Goal: Ask a question: Seek information or help from site administrators or community

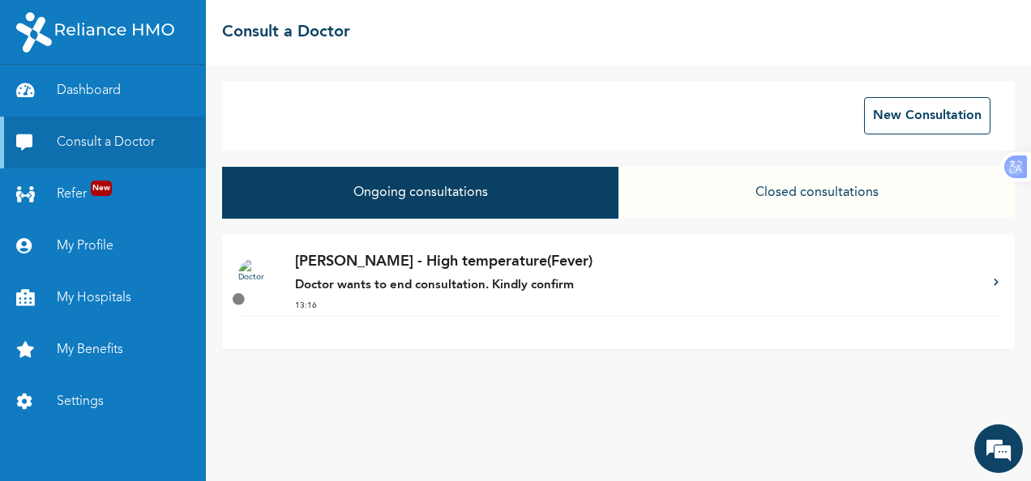
click at [506, 263] on p "[PERSON_NAME] - High temperature(Fever)" at bounding box center [636, 262] width 682 height 22
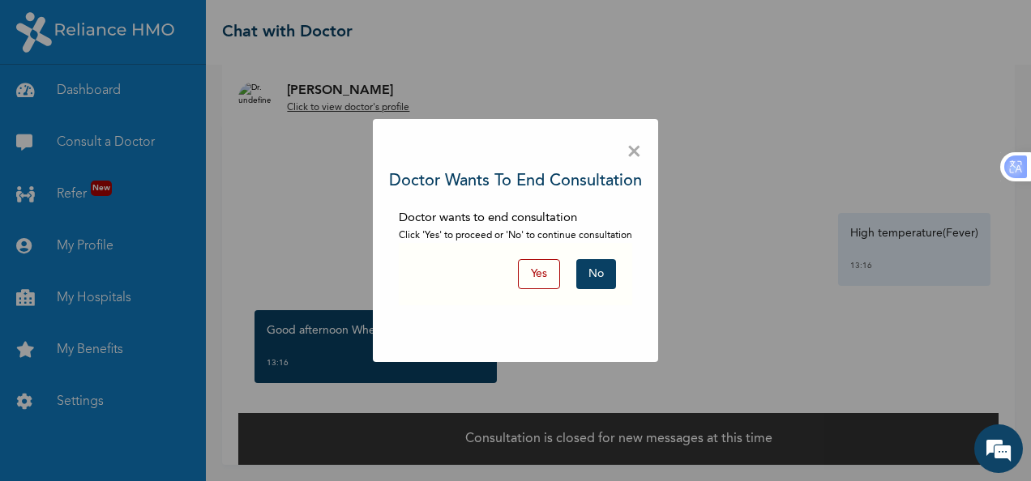
click at [590, 277] on button "No" at bounding box center [596, 274] width 40 height 30
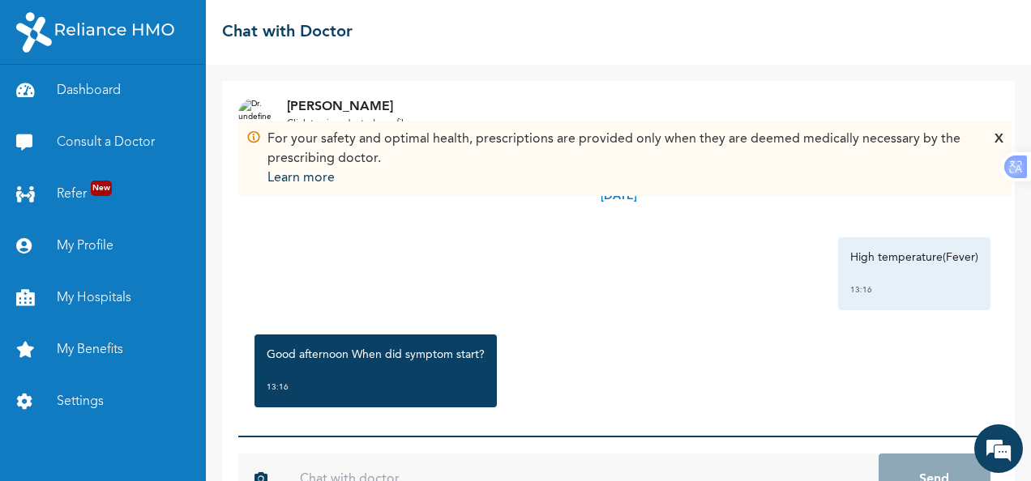
scroll to position [57, 0]
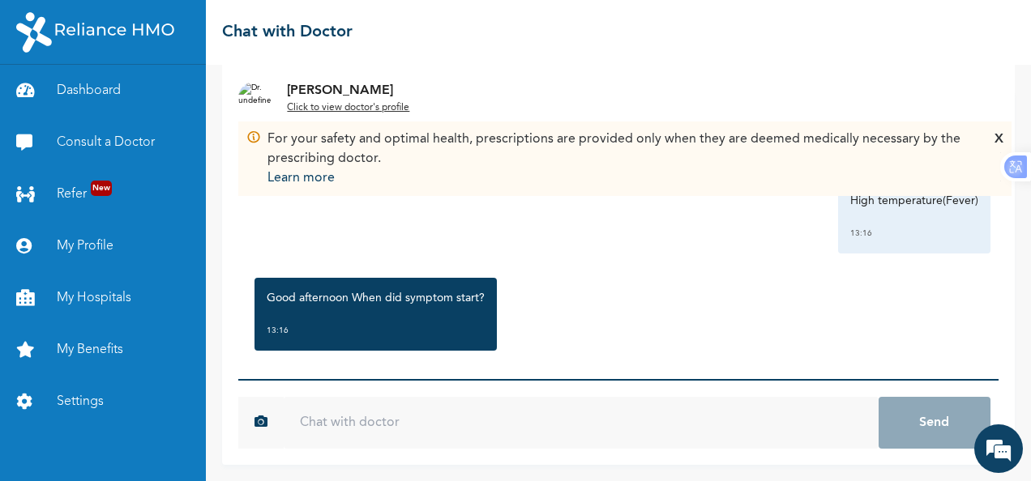
click at [374, 415] on input "text" at bounding box center [581, 423] width 594 height 52
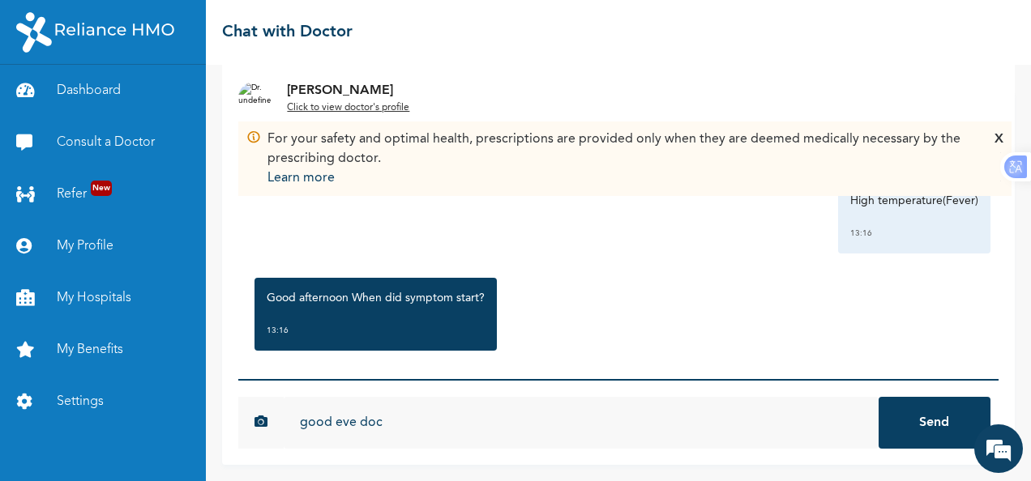
type input "good eve doc"
click at [878, 397] on button "Send" at bounding box center [934, 423] width 112 height 52
type input "sorry for keeping you"
click at [878, 397] on button "Send" at bounding box center [934, 423] width 112 height 52
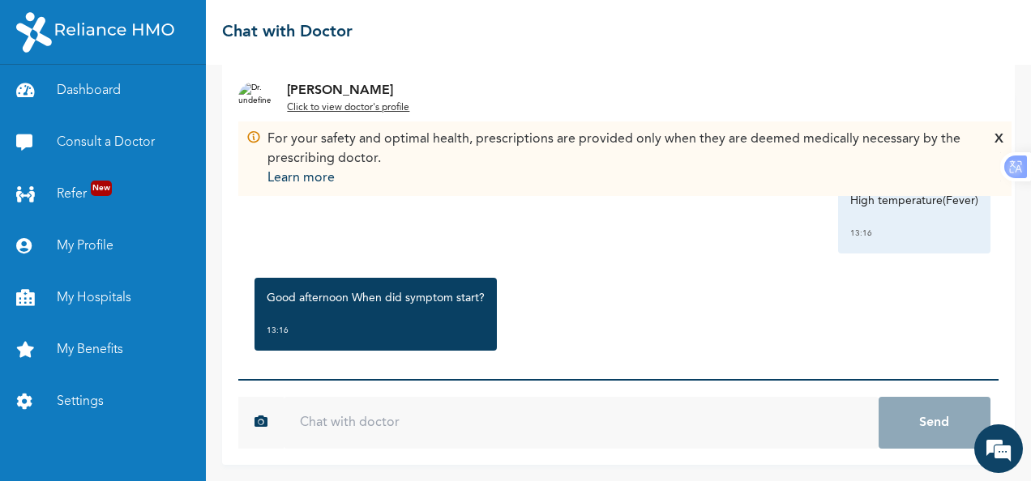
click at [638, 431] on input "text" at bounding box center [581, 423] width 594 height 52
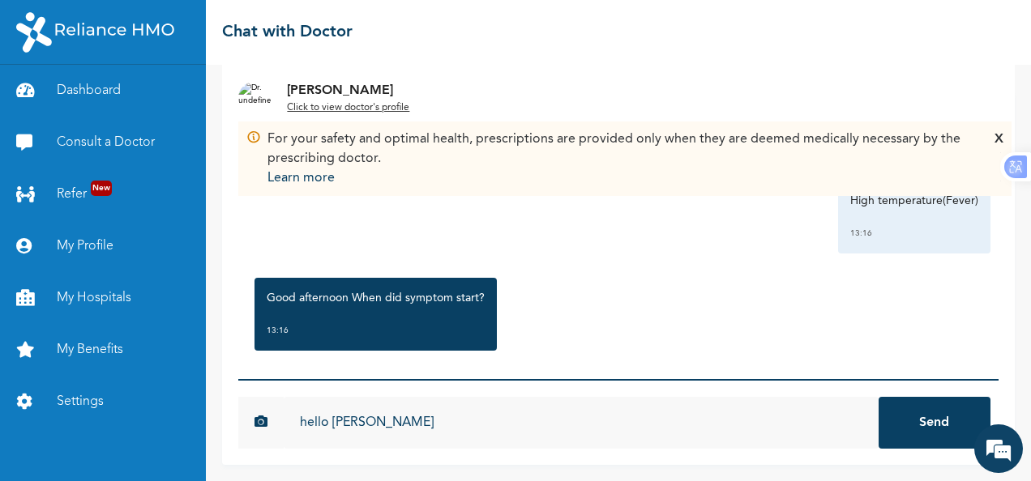
type input "hello [PERSON_NAME]"
click at [912, 441] on button "Send" at bounding box center [934, 423] width 112 height 52
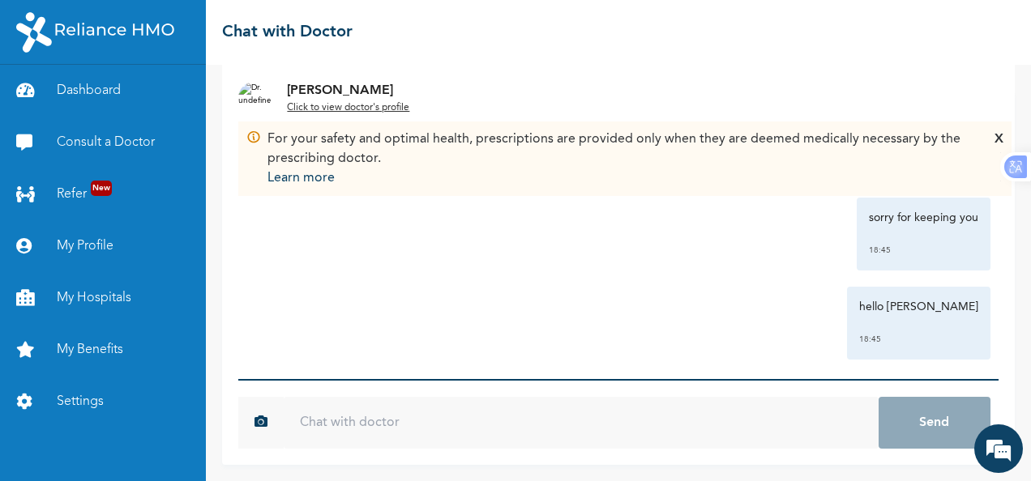
scroll to position [388, 0]
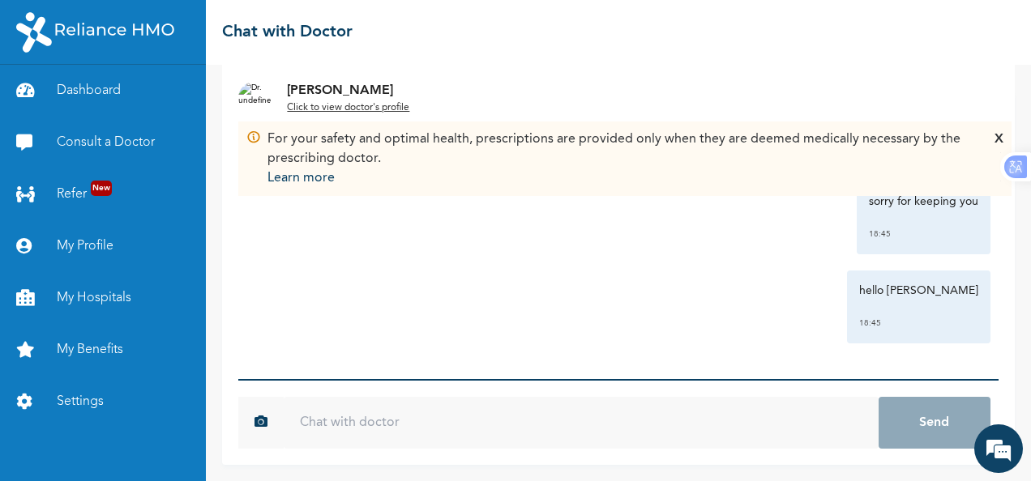
click at [995, 138] on div "X" at bounding box center [998, 159] width 9 height 58
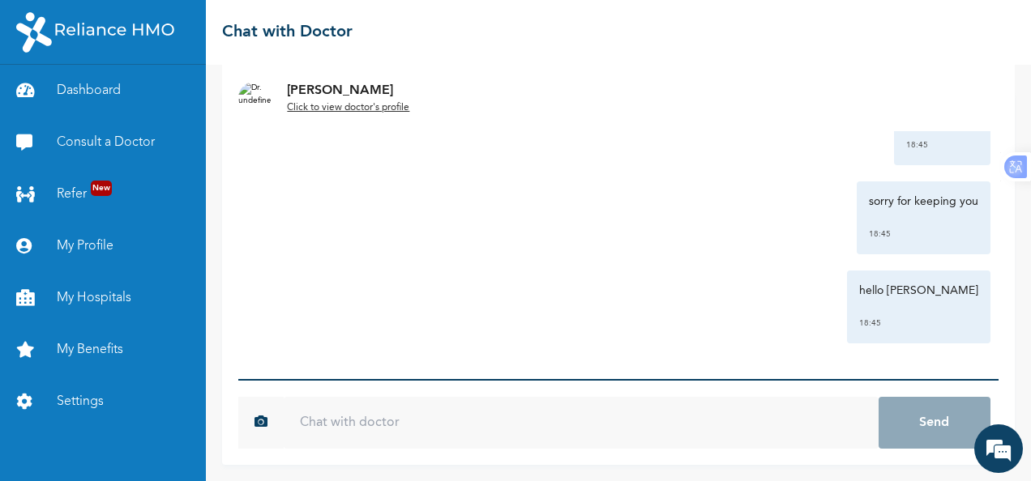
click at [345, 429] on input "text" at bounding box center [581, 423] width 594 height 52
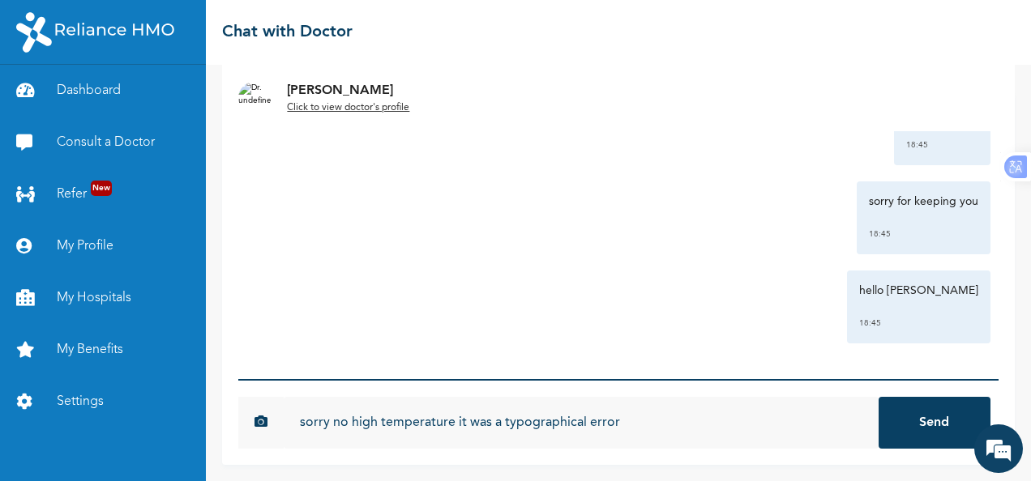
type input "sorry no high temperature it was a typographical error"
click at [878, 397] on button "Send" at bounding box center [934, 423] width 112 height 52
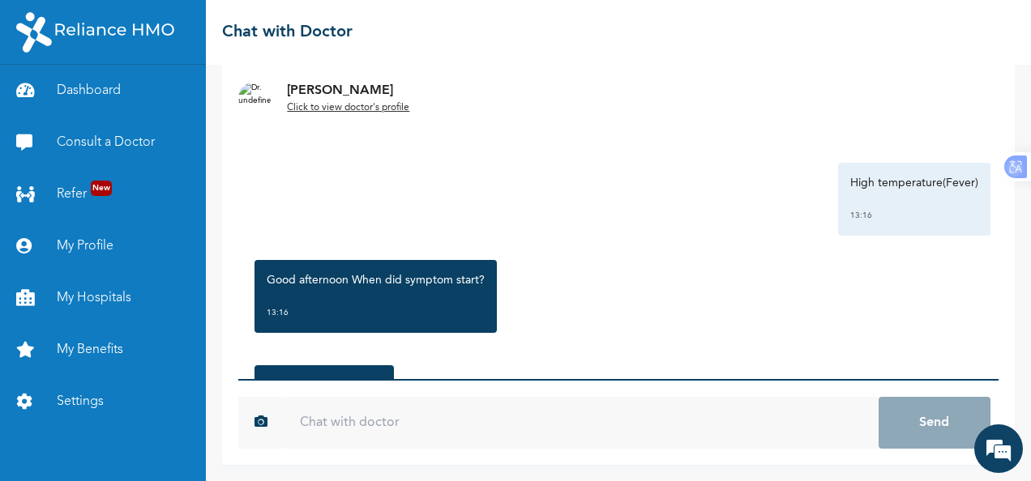
scroll to position [0, 0]
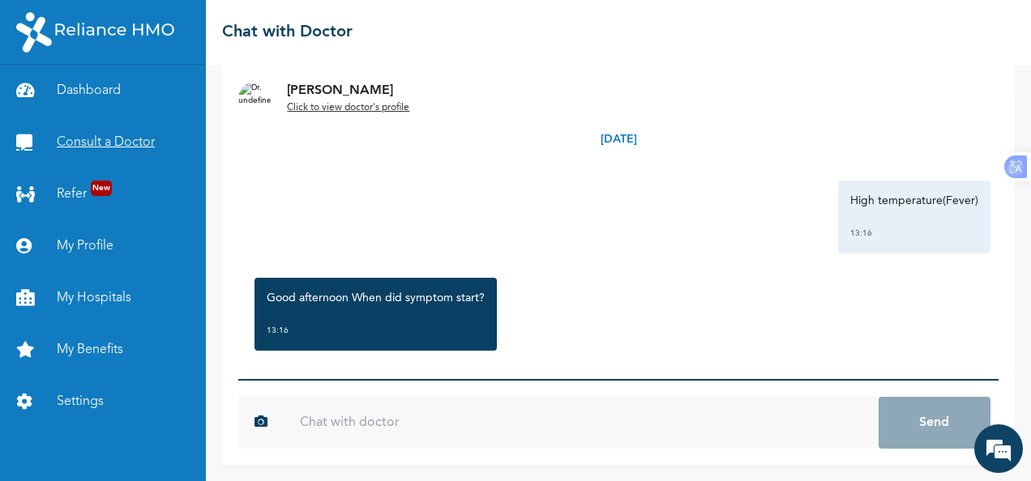
click at [89, 138] on link "Consult a Doctor" at bounding box center [103, 143] width 206 height 52
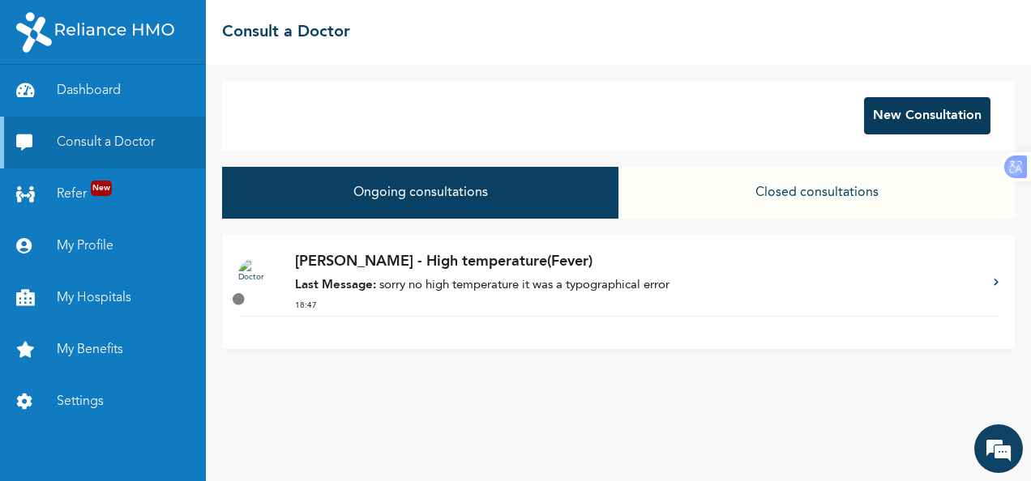
click at [882, 122] on button "New Consultation" at bounding box center [927, 115] width 126 height 37
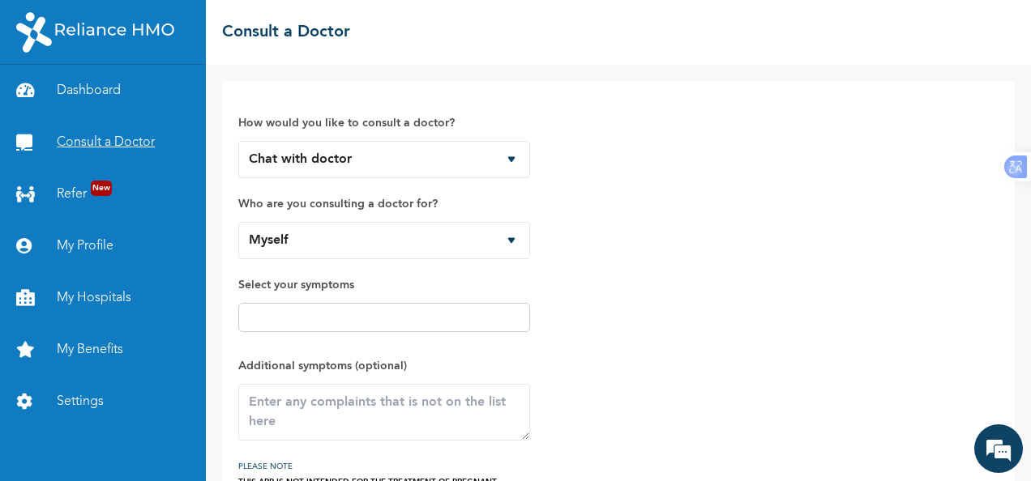
click at [132, 133] on link "Consult a Doctor" at bounding box center [103, 143] width 206 height 52
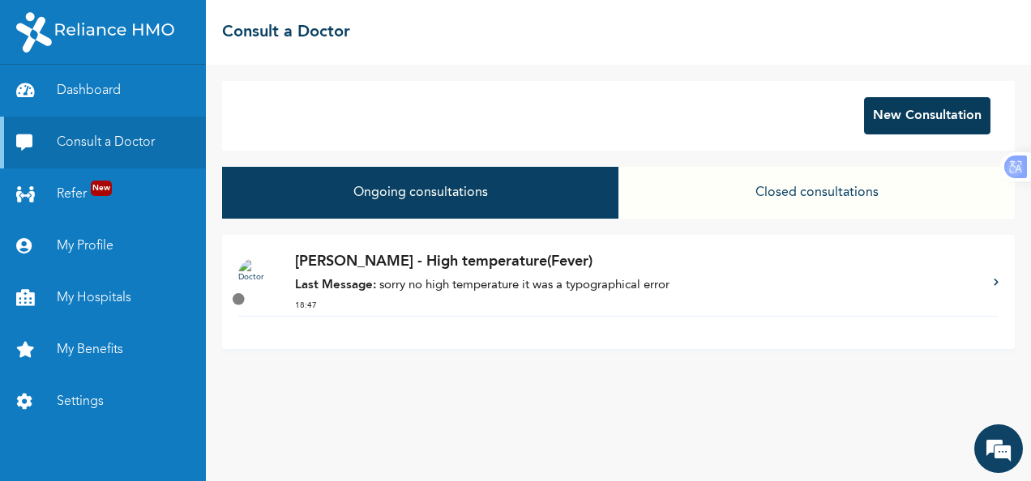
click at [909, 133] on button "New Consultation" at bounding box center [927, 115] width 126 height 37
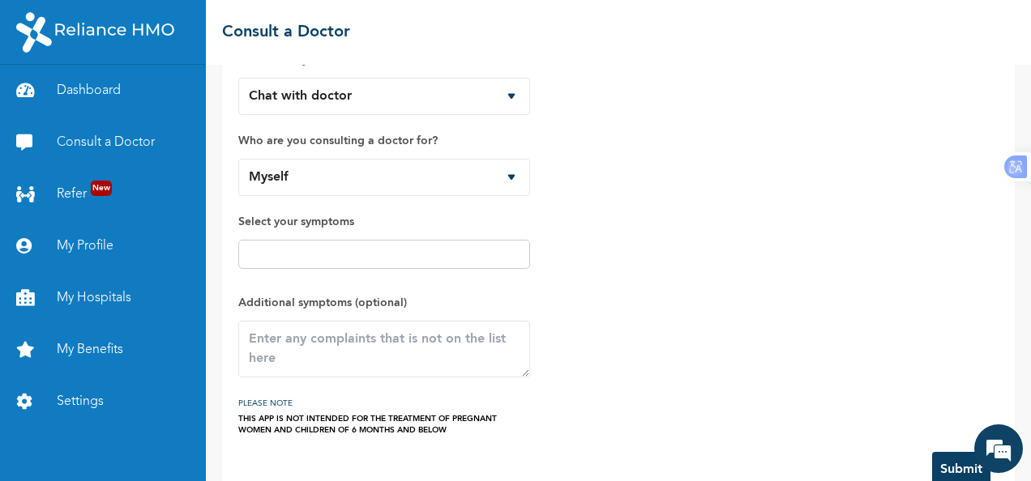
scroll to position [100, 0]
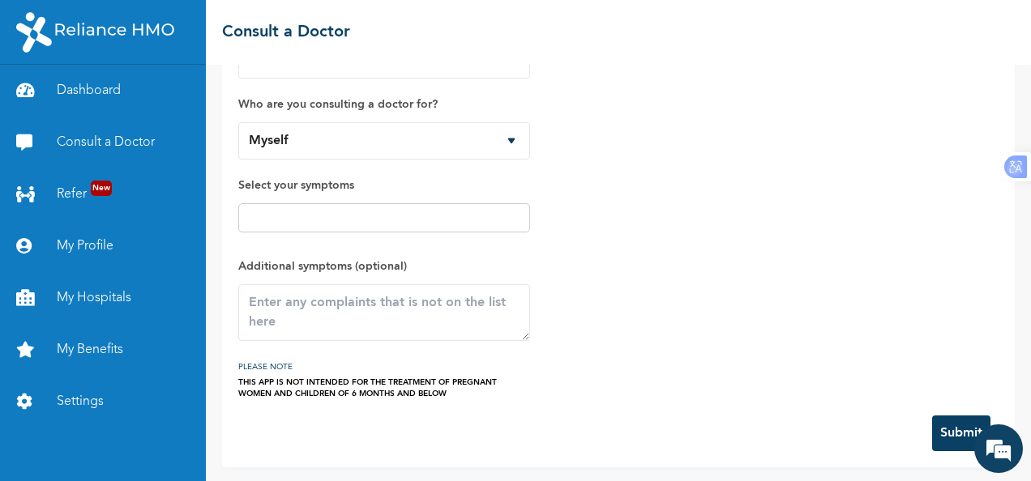
click at [933, 420] on button "Submit" at bounding box center [961, 434] width 58 height 36
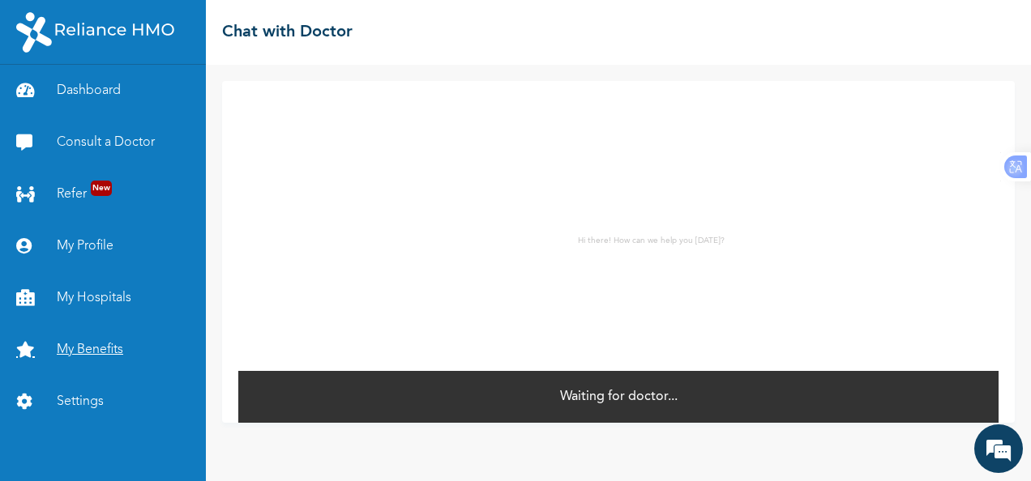
click at [103, 344] on link "My Benefits" at bounding box center [103, 350] width 206 height 52
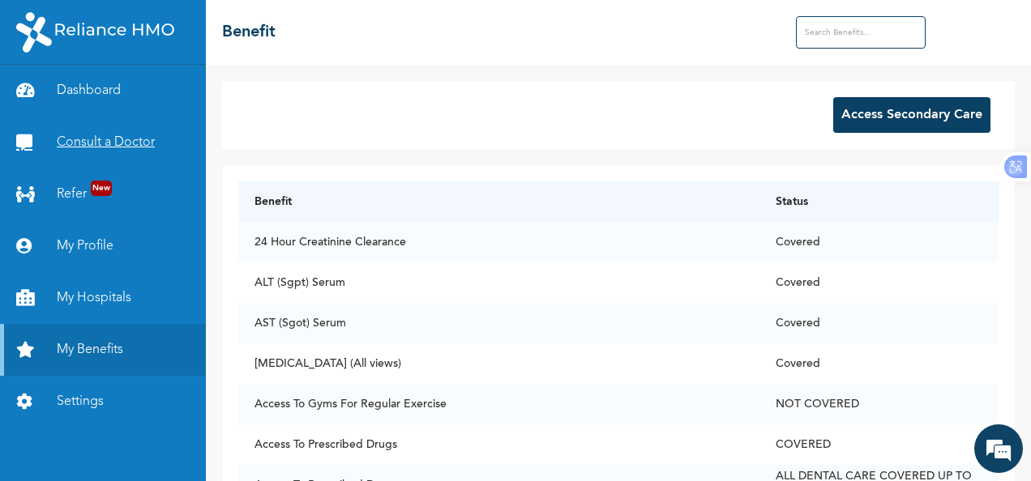
click at [107, 144] on link "Consult a Doctor" at bounding box center [103, 143] width 206 height 52
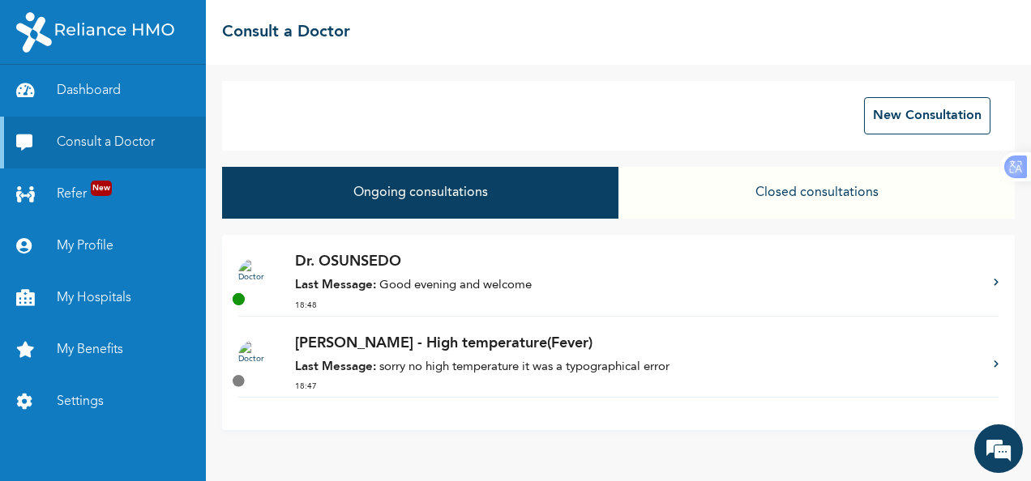
click at [480, 267] on p "Dr. OSUNSEDO" at bounding box center [636, 262] width 682 height 22
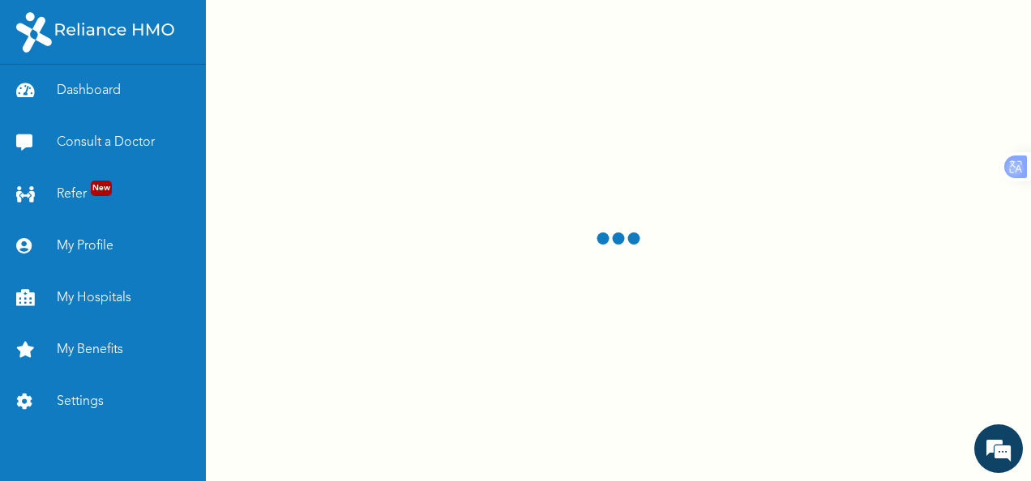
click at [480, 268] on div at bounding box center [618, 240] width 825 height 481
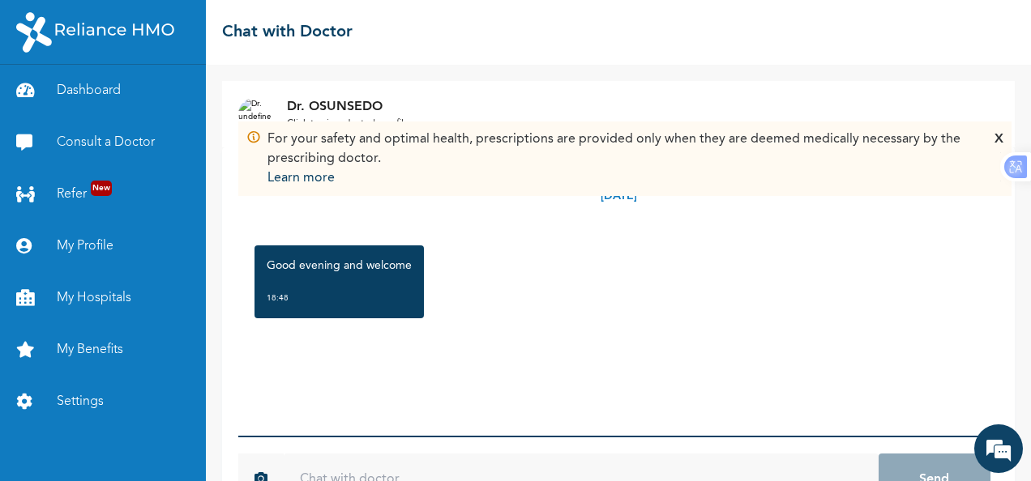
scroll to position [57, 0]
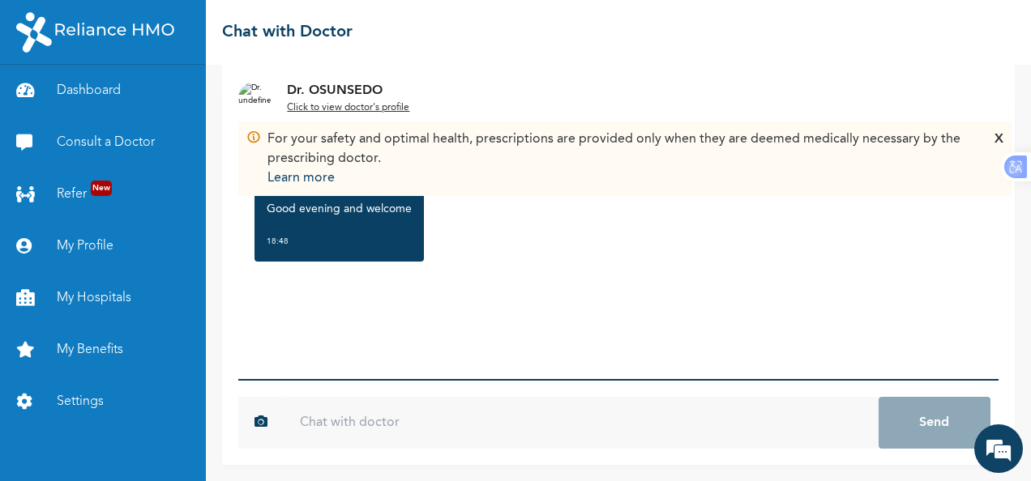
click at [314, 424] on input "text" at bounding box center [581, 423] width 594 height 52
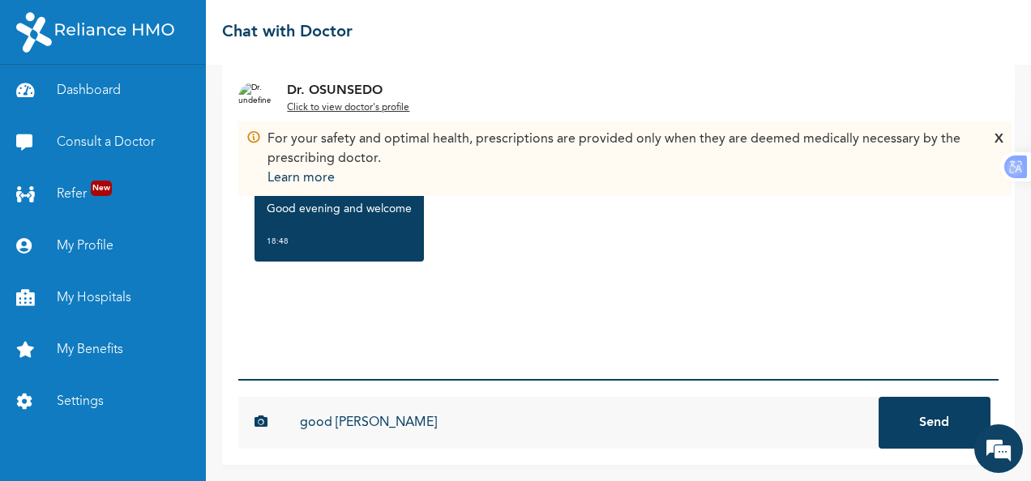
type input "good [PERSON_NAME]"
click at [878, 397] on button "Send" at bounding box center [934, 423] width 112 height 52
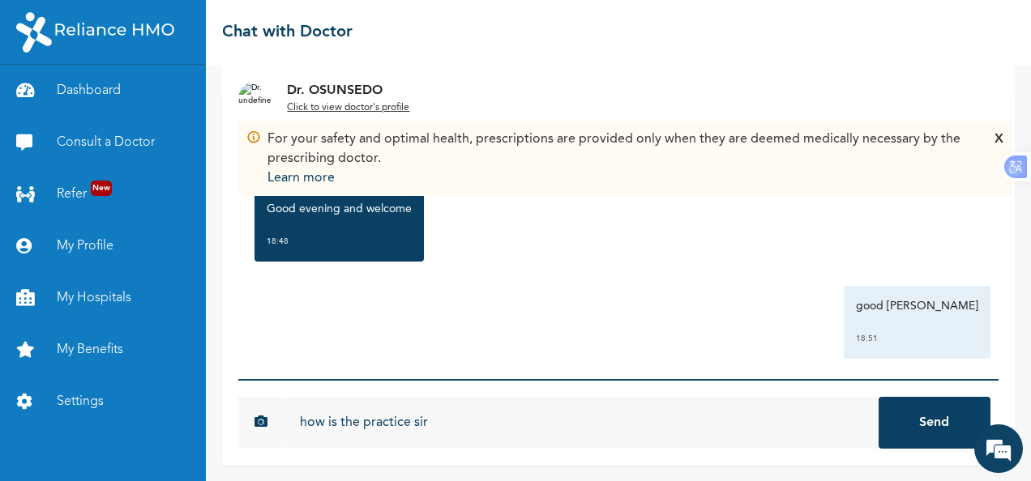
type input "how is the practice sir"
click at [878, 397] on button "Send" at bounding box center [934, 423] width 112 height 52
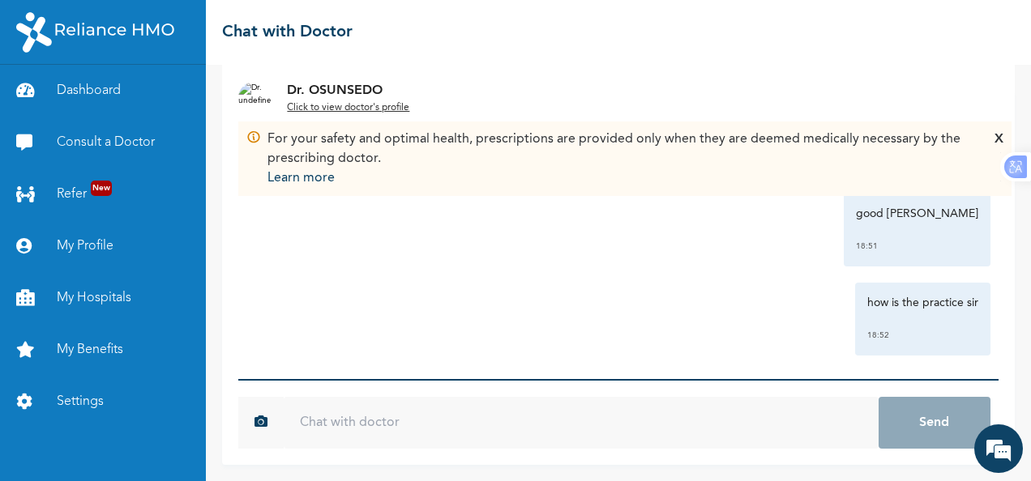
scroll to position [105, 0]
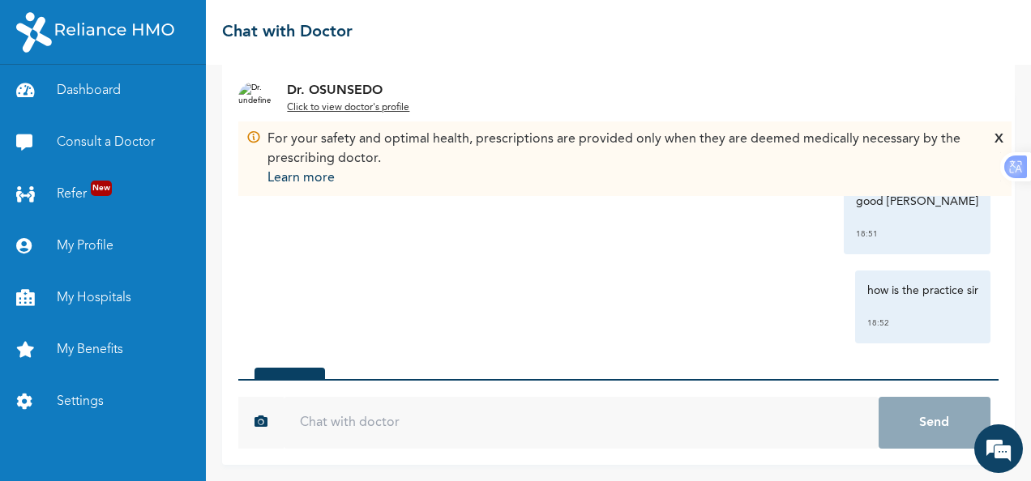
click at [996, 135] on div "X" at bounding box center [998, 159] width 9 height 58
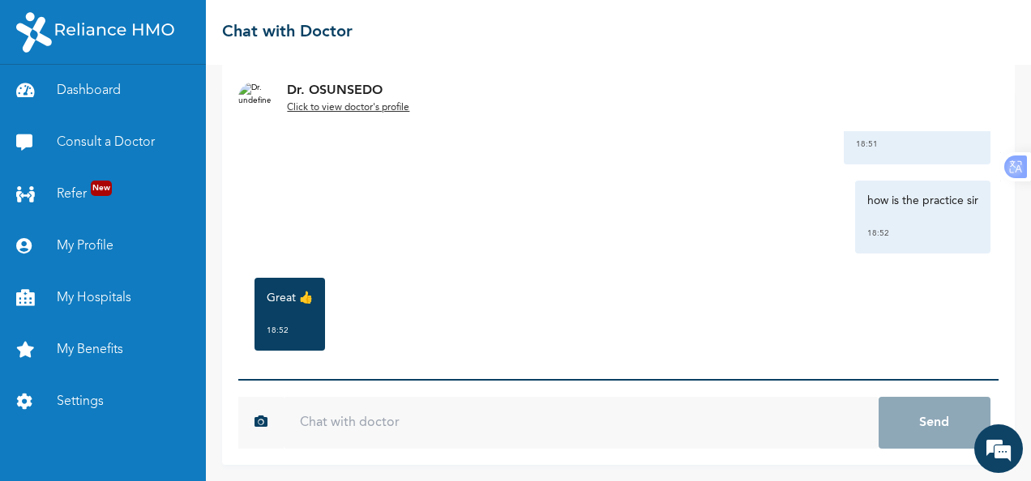
scroll to position [210, 0]
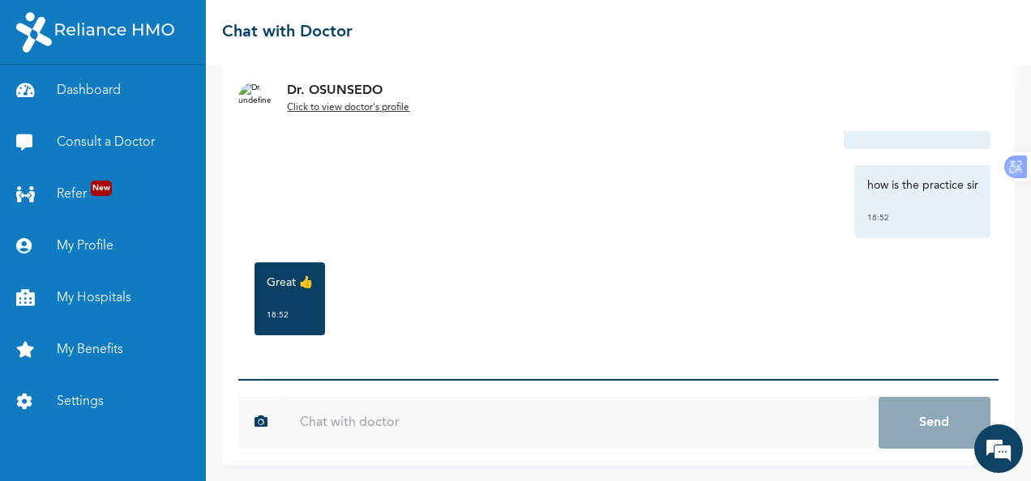
click at [456, 429] on input "text" at bounding box center [581, 423] width 594 height 52
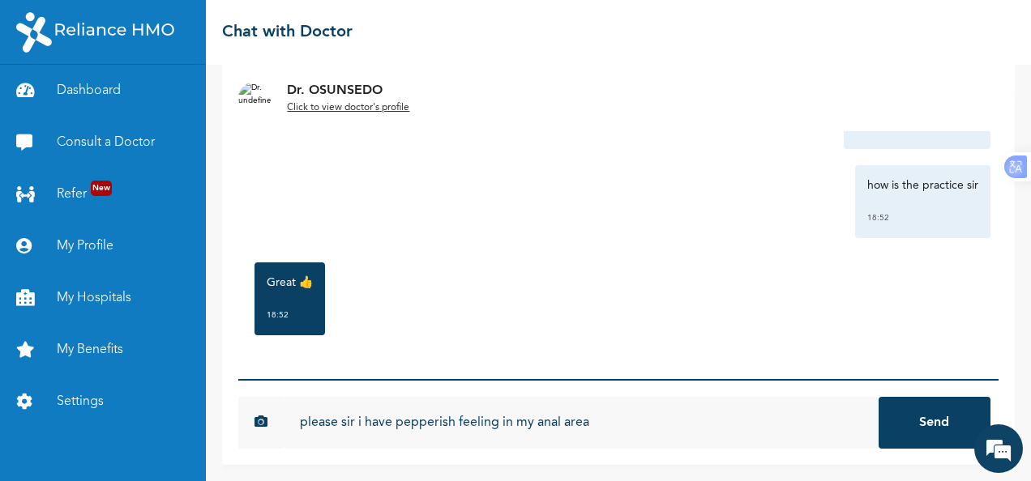
type input "please sir i have pepperish feeling in my anal area"
click at [942, 412] on button "Send" at bounding box center [934, 423] width 112 height 52
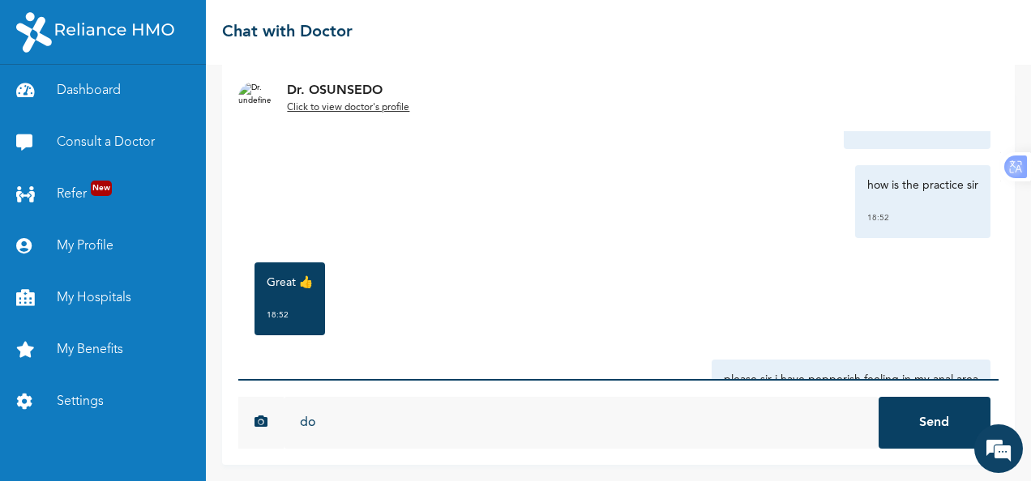
type input "d"
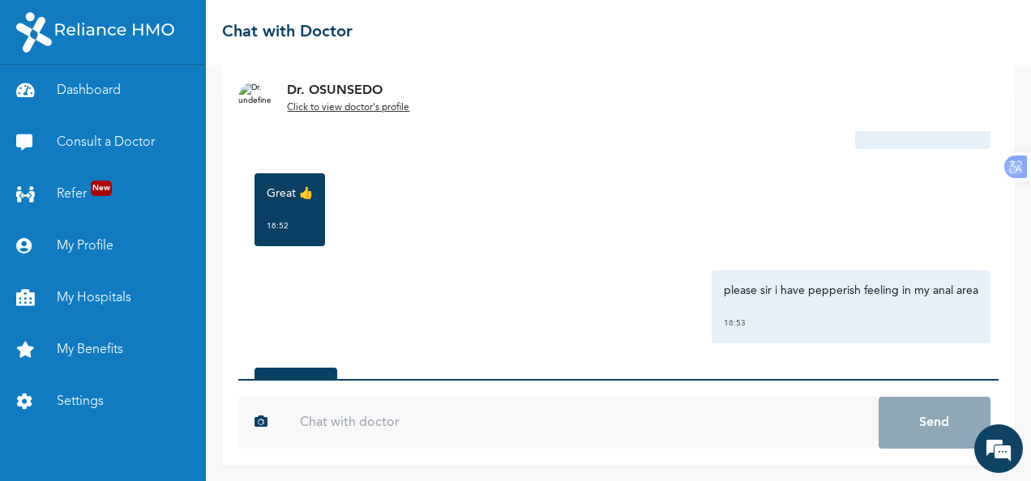
scroll to position [404, 0]
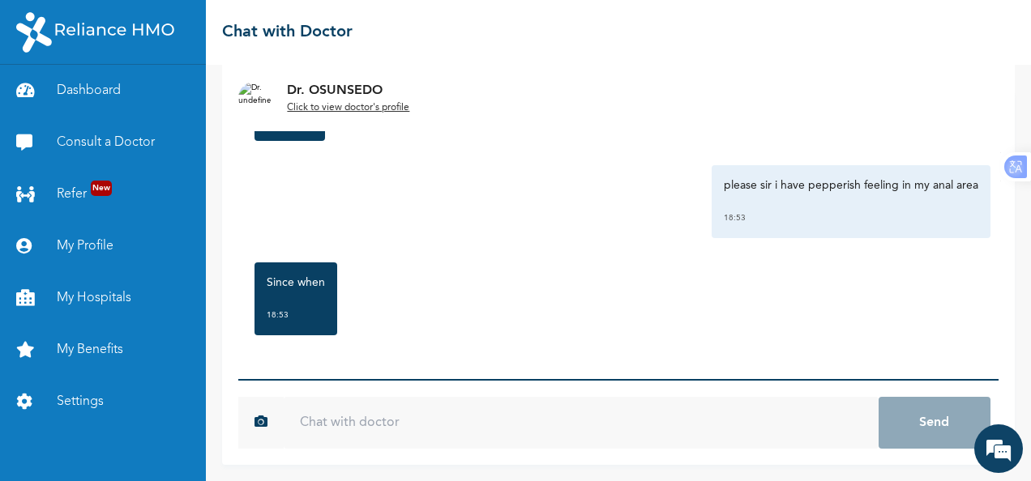
click at [700, 420] on input "text" at bounding box center [581, 423] width 594 height 52
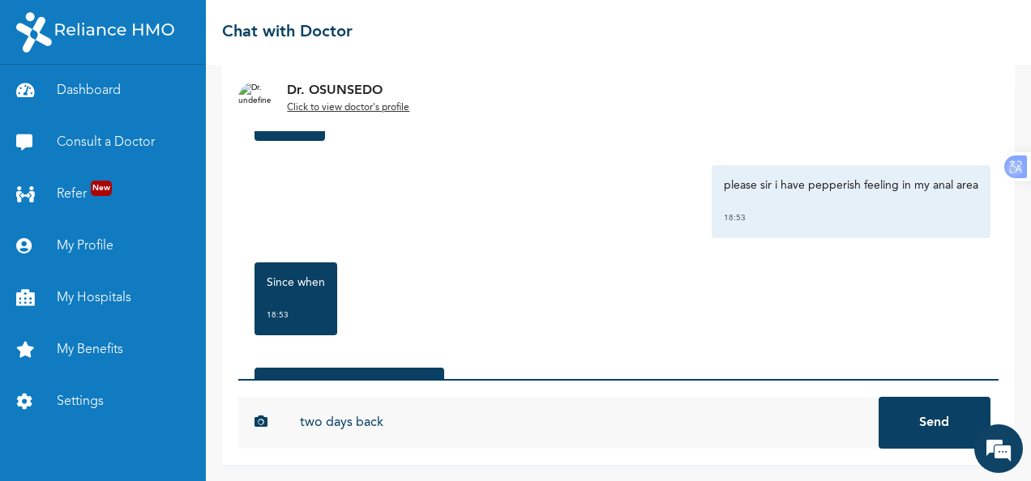
type input "two days back"
click at [920, 422] on button "Send" at bounding box center [934, 423] width 112 height 52
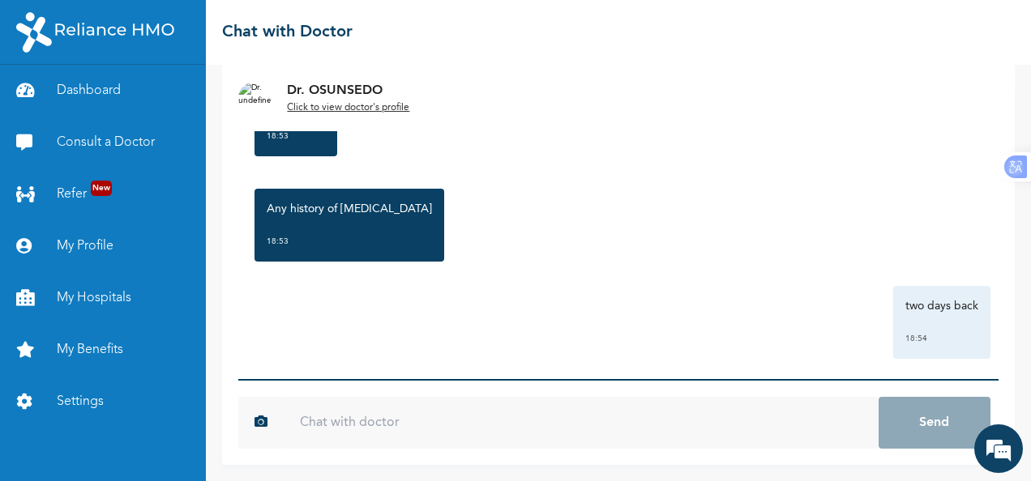
scroll to position [599, 0]
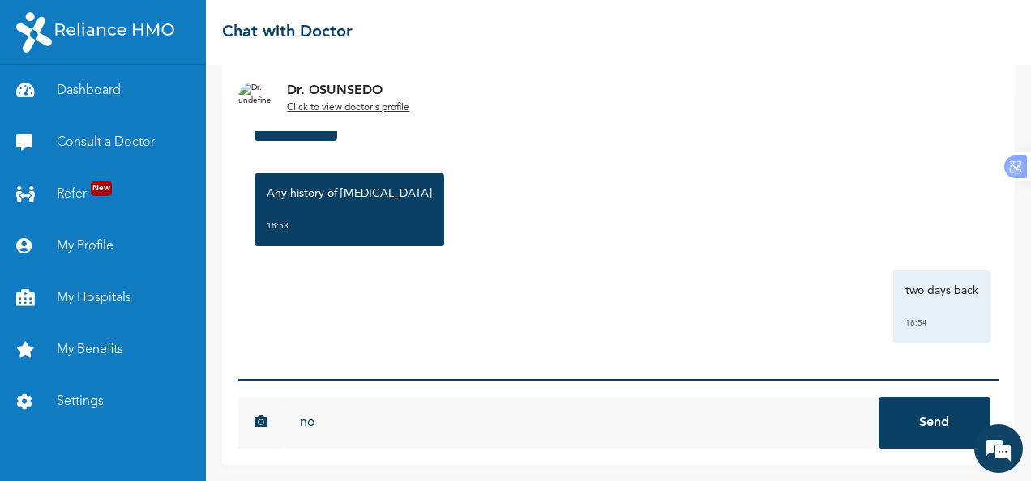
type input "no"
click at [878, 397] on button "Send" at bounding box center [934, 423] width 112 height 52
type input "dont know whether because i ate pepperish food"
click at [878, 397] on button "Send" at bounding box center [934, 423] width 112 height 52
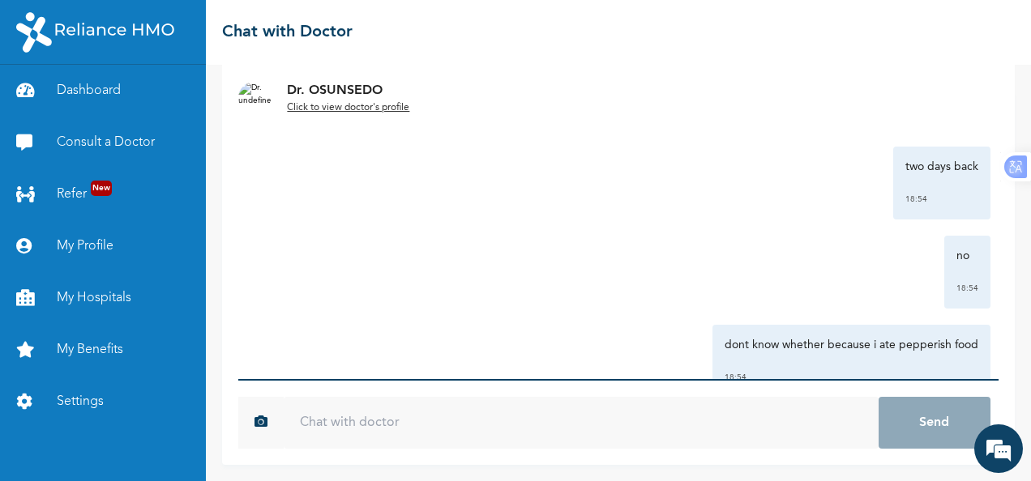
scroll to position [777, 0]
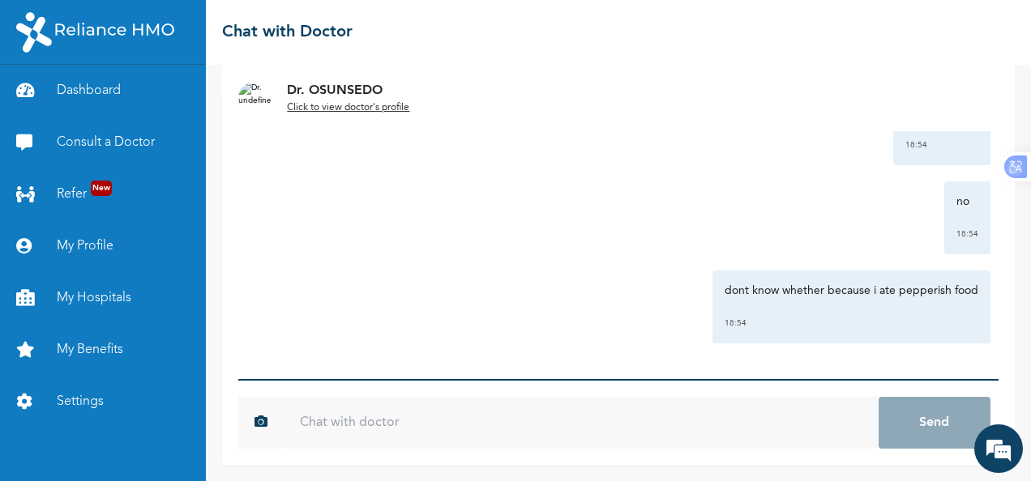
click at [544, 438] on input "text" at bounding box center [581, 423] width 594 height 52
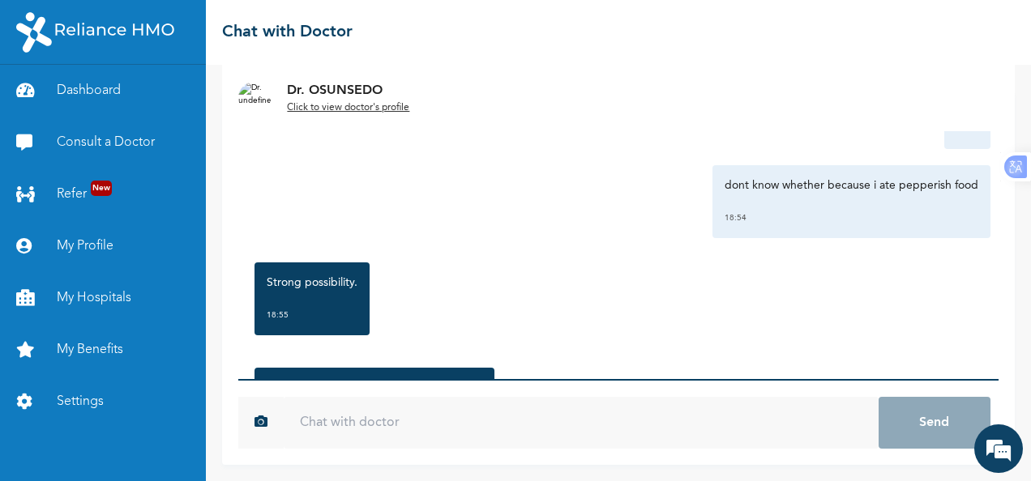
scroll to position [988, 0]
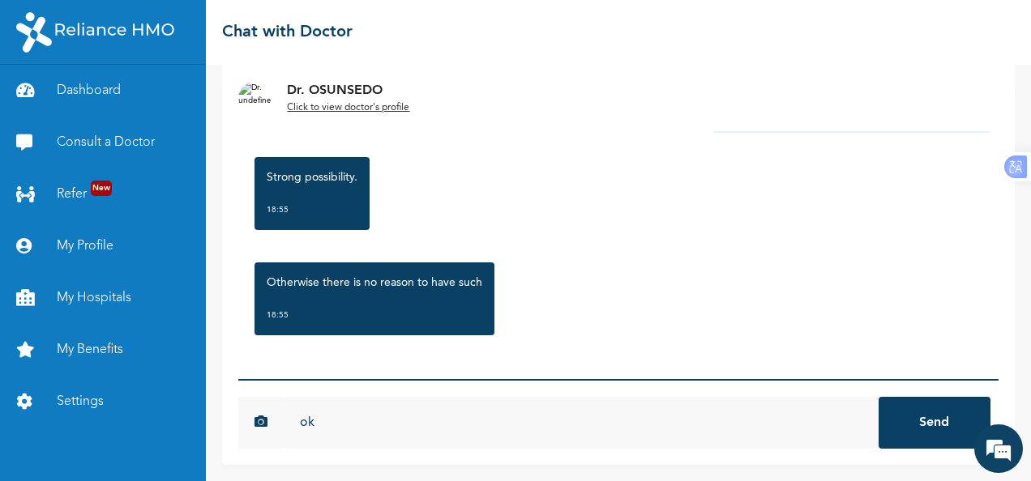
type input "ok"
click at [955, 433] on button "Send" at bounding box center [934, 423] width 112 height 52
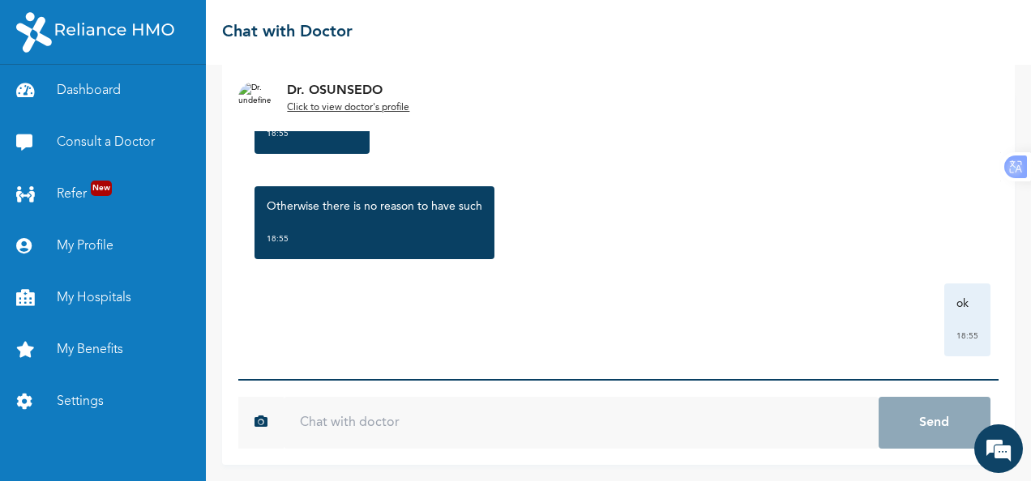
scroll to position [1077, 0]
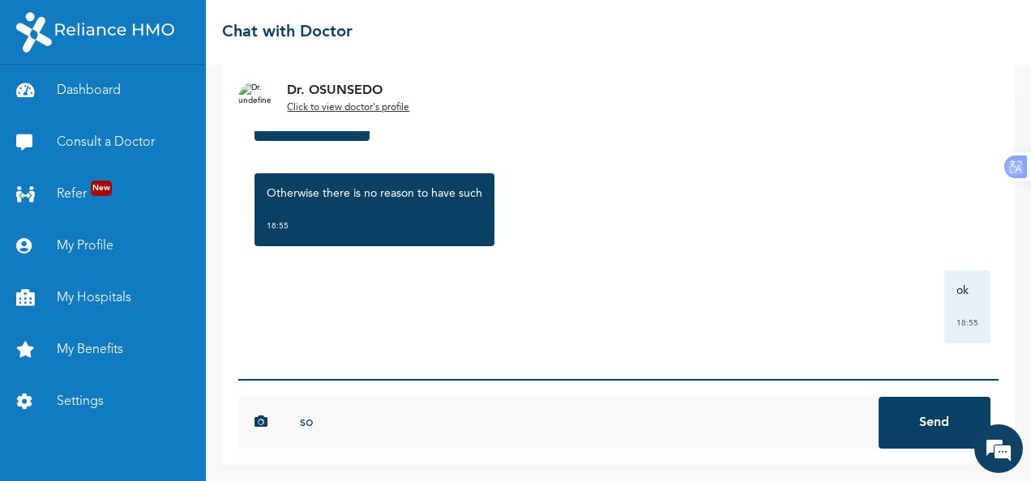
type input "s"
type input "i"
type input "so what can i take"
click at [910, 433] on button "Send" at bounding box center [934, 423] width 112 height 52
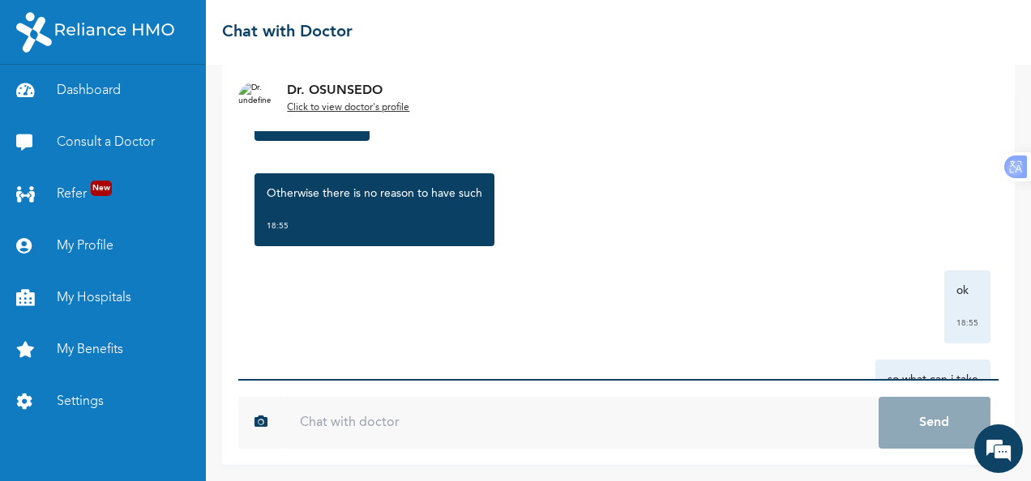
scroll to position [1166, 0]
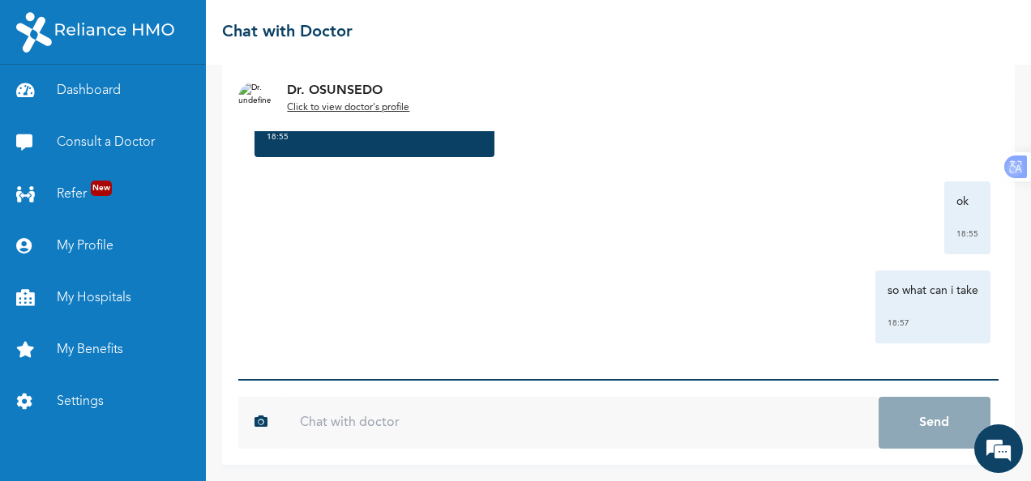
click at [331, 105] on u "Click to view doctor's profile" at bounding box center [348, 108] width 122 height 10
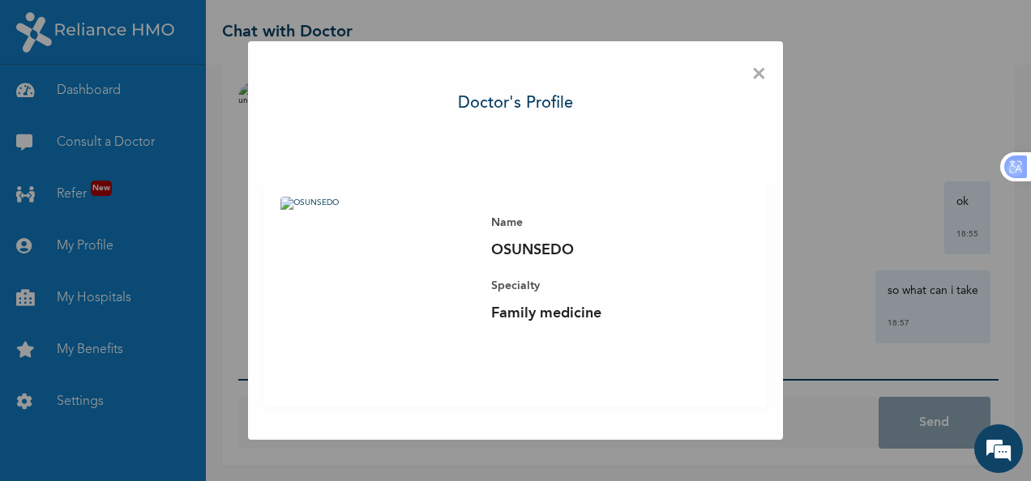
click at [756, 79] on span "×" at bounding box center [758, 75] width 15 height 34
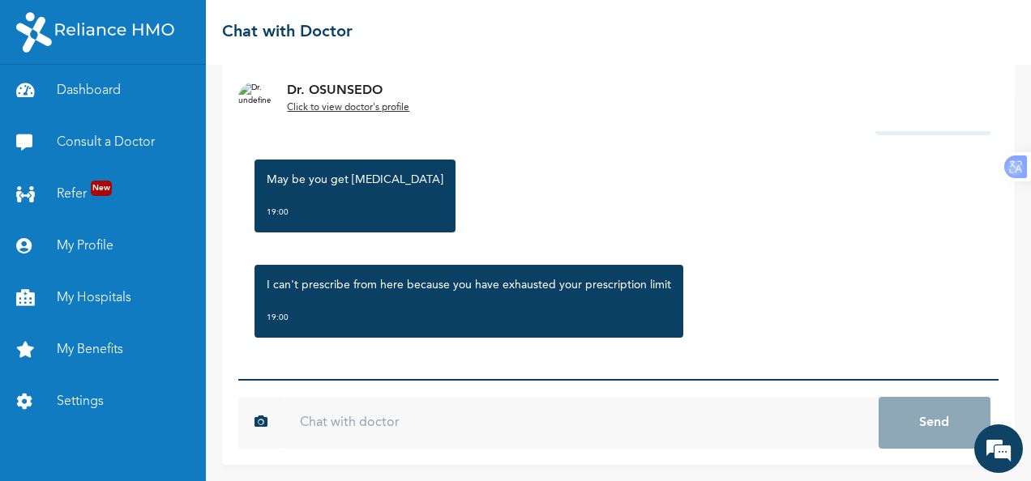
scroll to position [1377, 0]
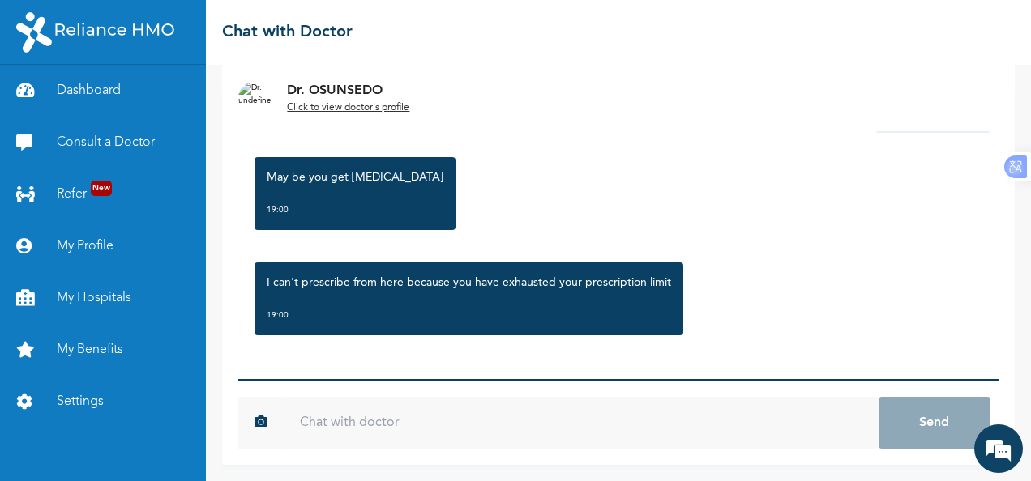
click at [319, 434] on input "text" at bounding box center [581, 423] width 594 height 52
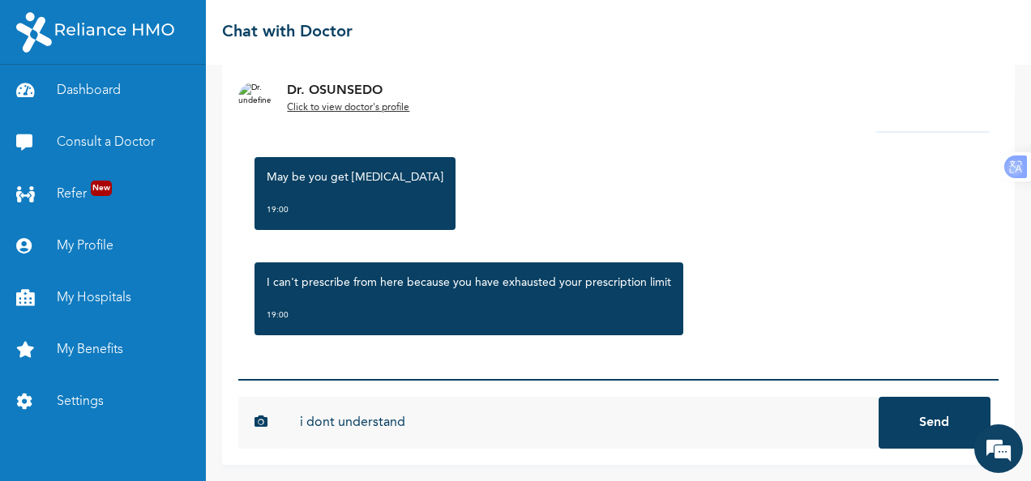
type input "i dont understand"
click at [878, 397] on button "Send" at bounding box center [934, 423] width 112 height 52
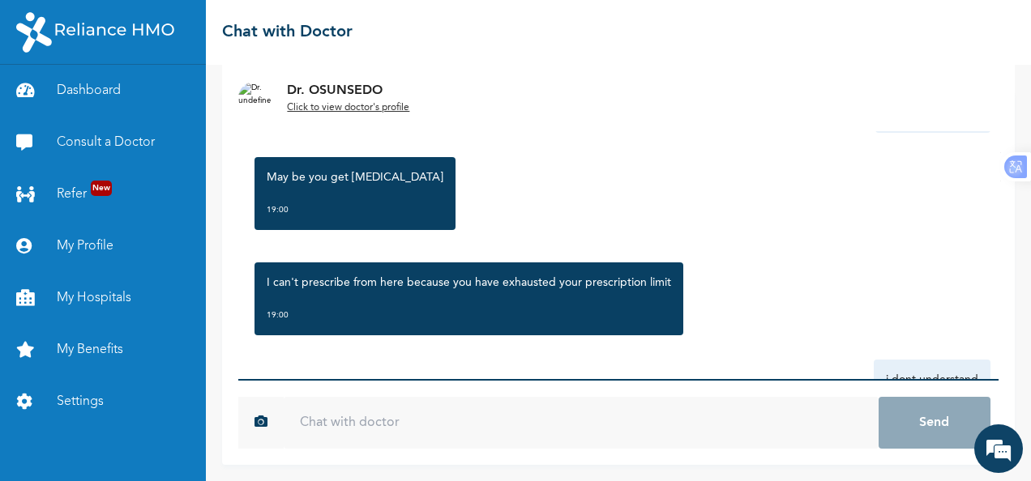
scroll to position [1466, 0]
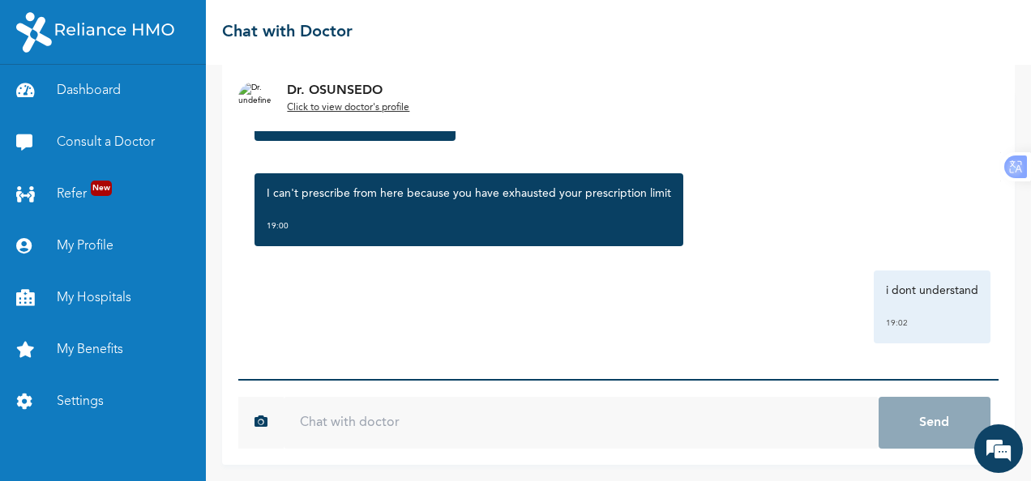
click at [674, 434] on input "text" at bounding box center [581, 423] width 594 height 52
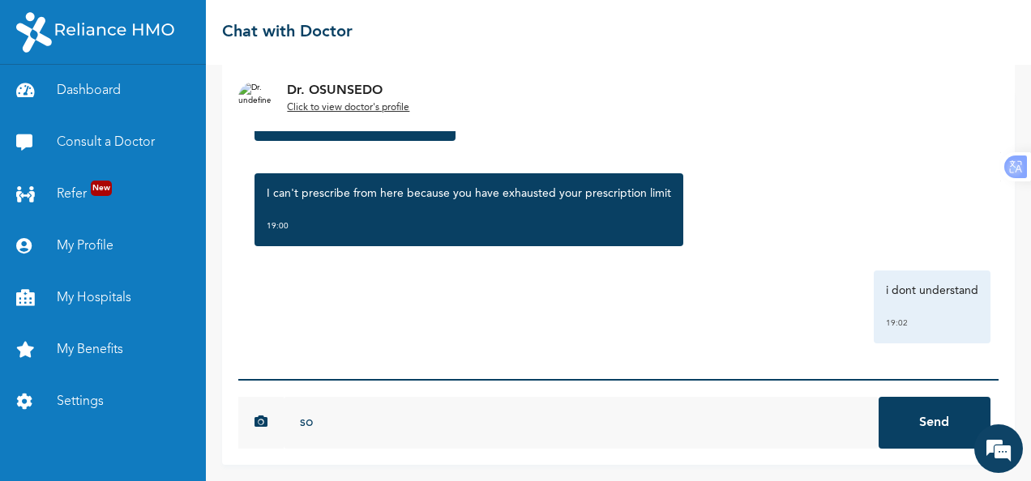
type input "s"
type input "i"
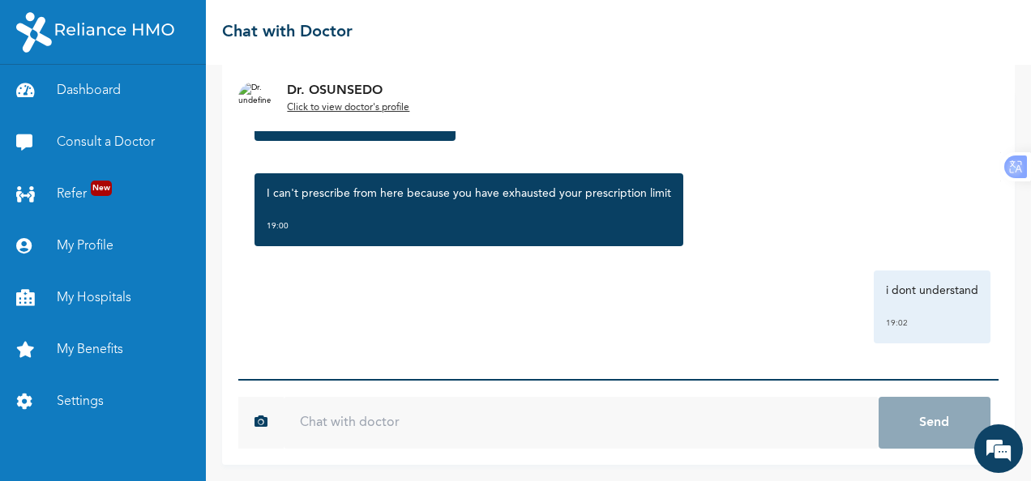
type input "U"
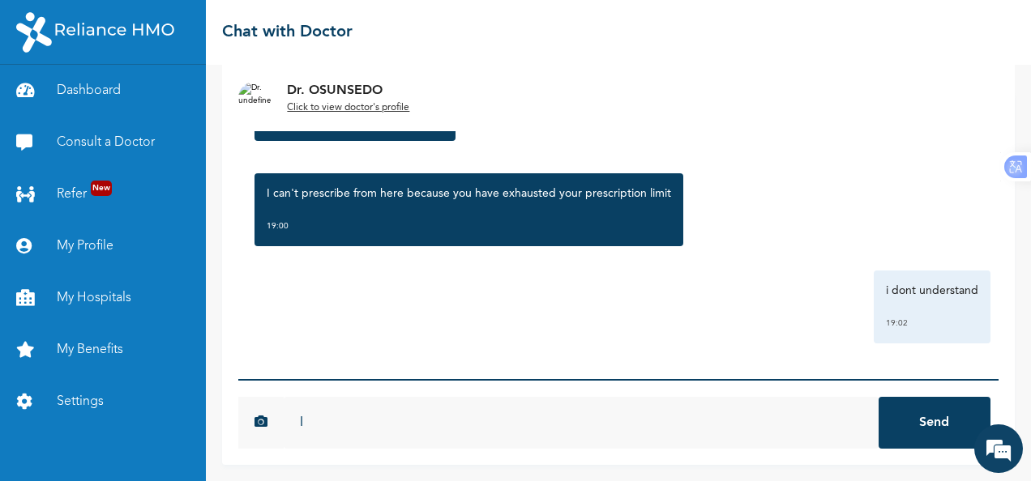
type input "I"
type input "i have not talked to doctor using this platform for sometime now o"
click at [878, 397] on button "Send" at bounding box center [934, 423] width 112 height 52
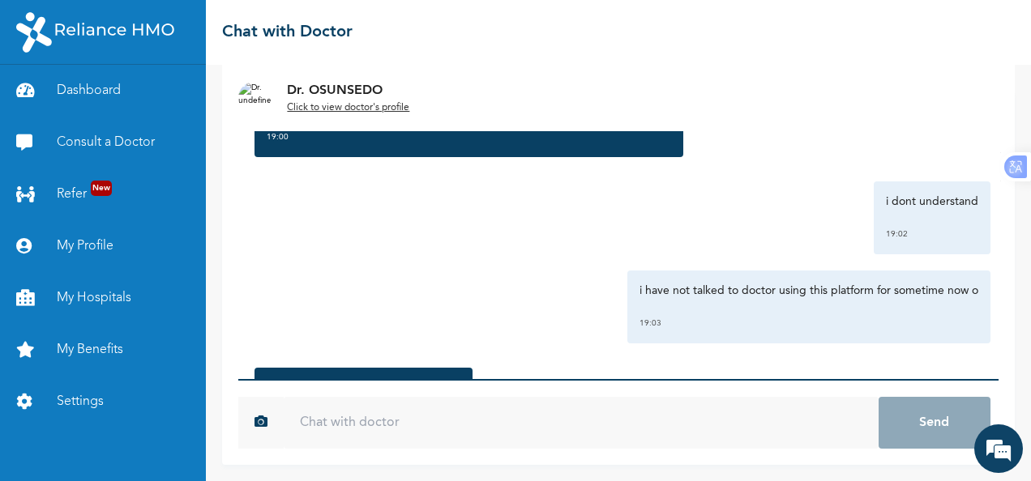
scroll to position [1660, 0]
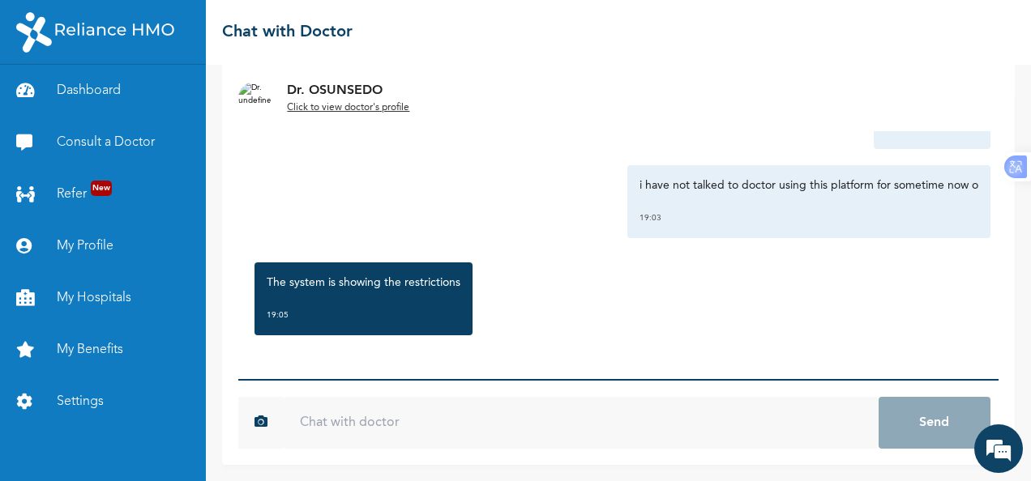
click at [488, 418] on input "text" at bounding box center [581, 423] width 594 height 52
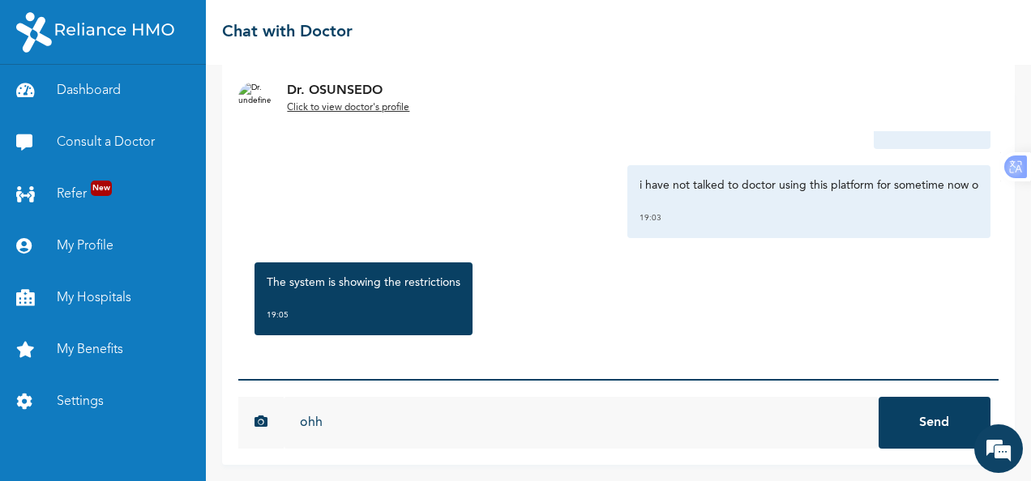
type input "ohh"
click at [899, 414] on button "Send" at bounding box center [934, 423] width 112 height 52
